Goal: Information Seeking & Learning: Learn about a topic

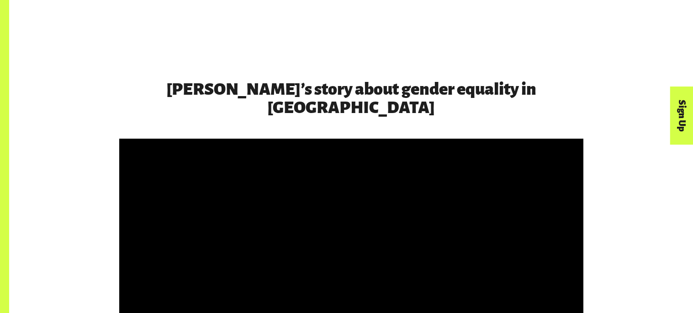
scroll to position [1380, 0]
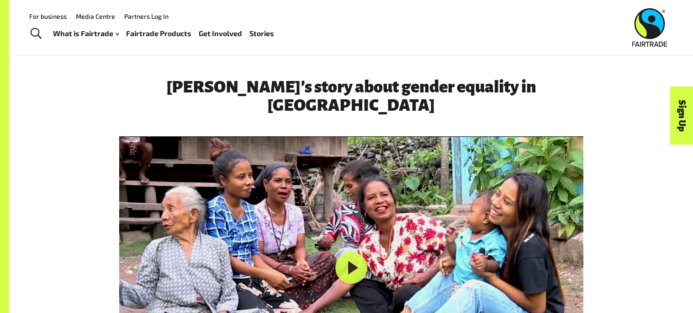
click at [149, 30] on link "Fairtrade Products" at bounding box center [158, 33] width 65 height 13
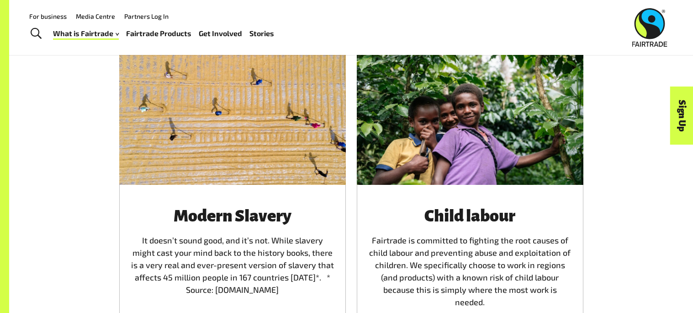
scroll to position [1292, 0]
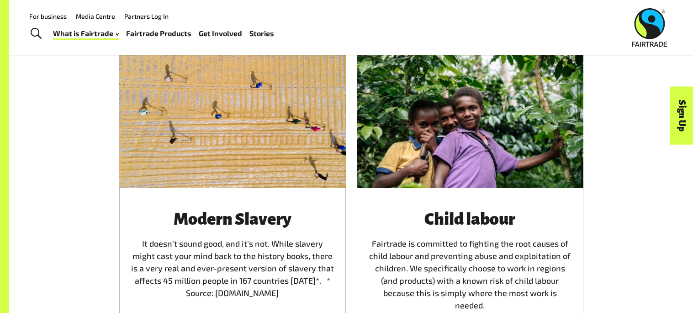
click at [263, 164] on div at bounding box center [232, 113] width 227 height 147
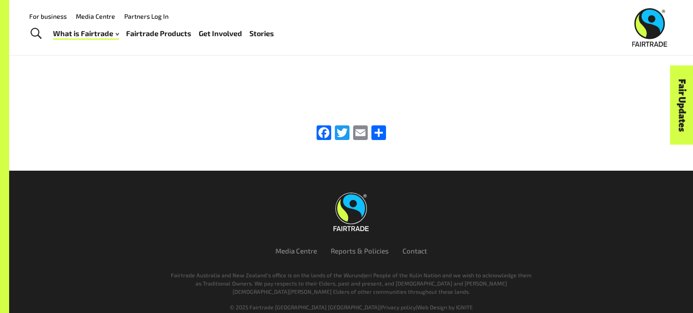
scroll to position [1392, 0]
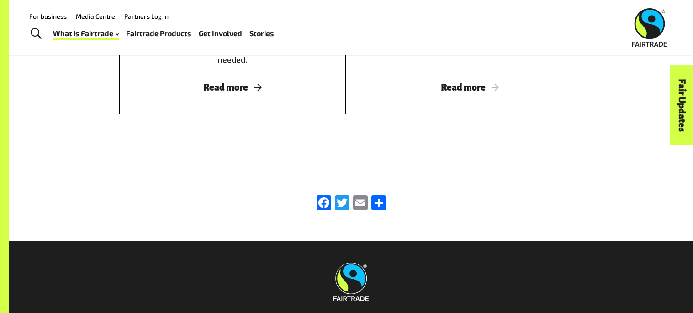
click at [232, 82] on span "Read more" at bounding box center [232, 87] width 205 height 10
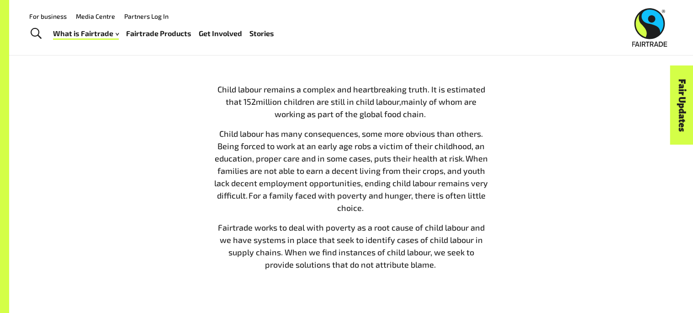
scroll to position [397, 0]
